Goal: Information Seeking & Learning: Learn about a topic

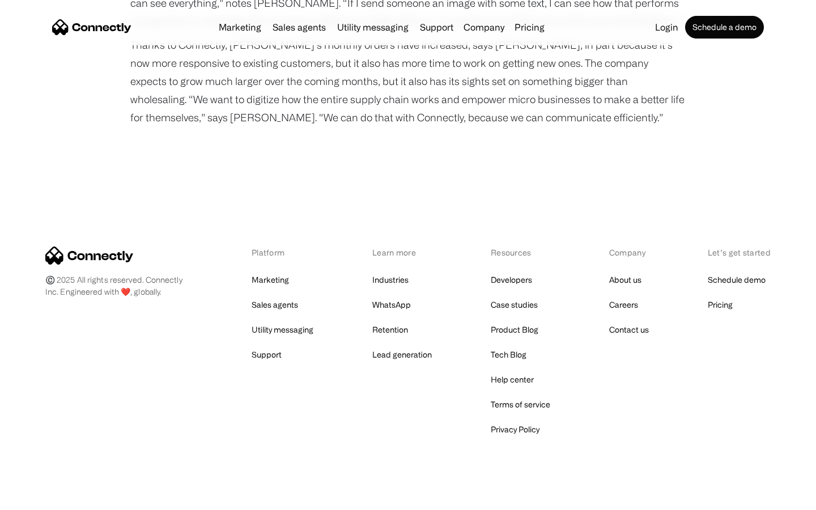
scroll to position [1442, 0]
